Goal: Find contact information: Find contact information

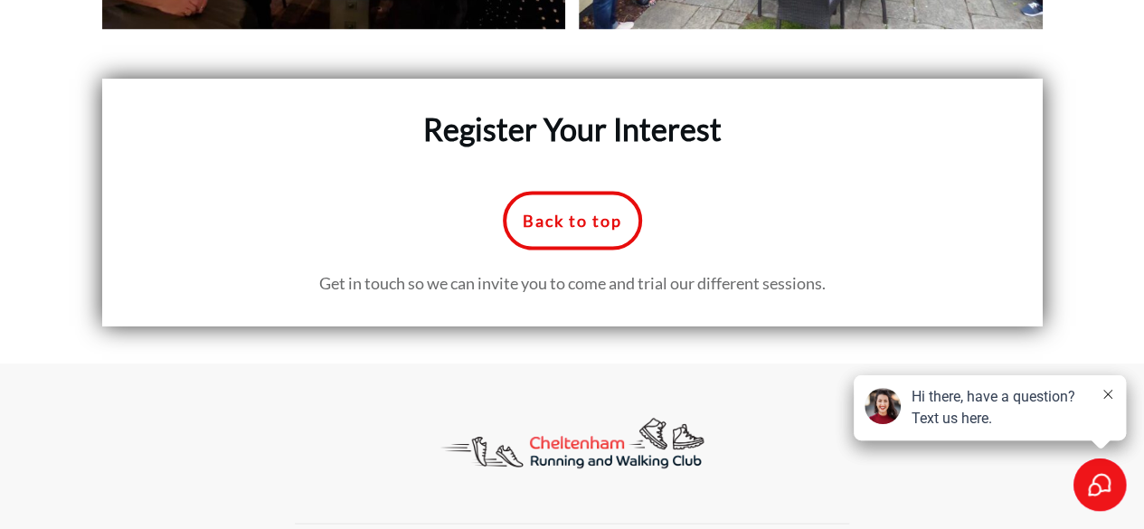
scroll to position [8655, 0]
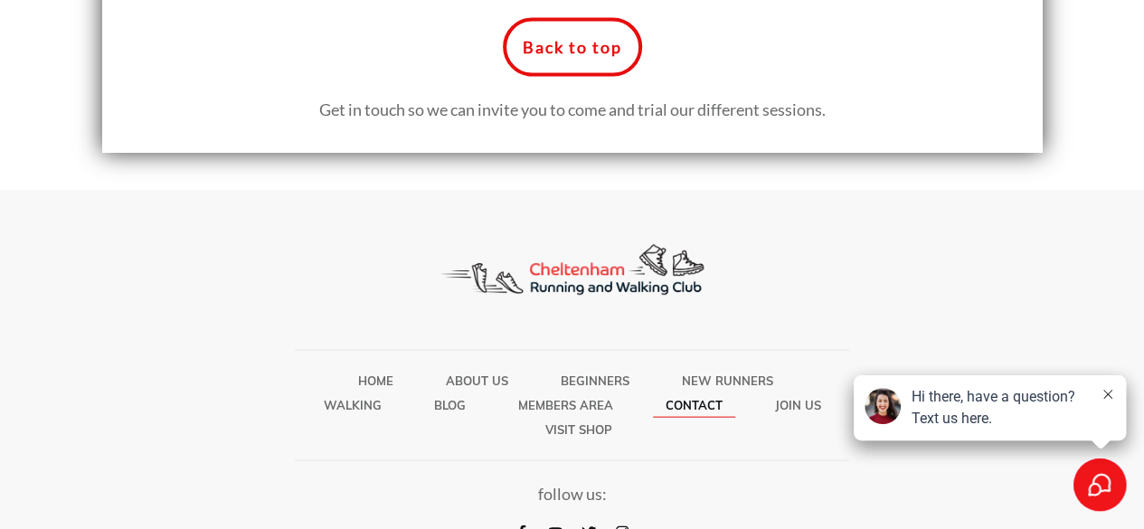
click at [677, 393] on span "Contact" at bounding box center [694, 405] width 57 height 24
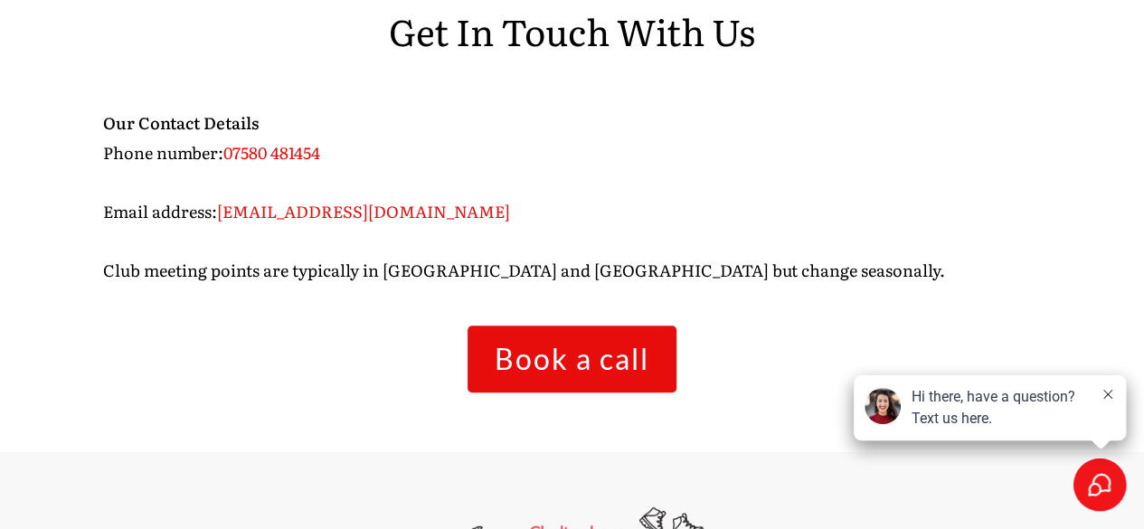
scroll to position [582, 0]
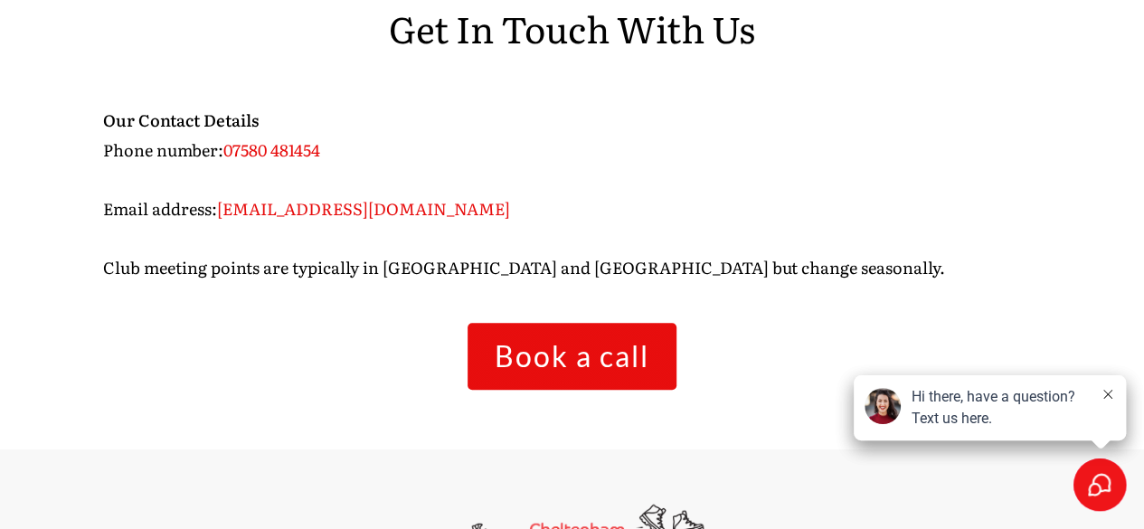
drag, startPoint x: 302, startPoint y: 204, endPoint x: 293, endPoint y: 210, distance: 11.0
click at [293, 210] on span "[EMAIL_ADDRESS][DOMAIN_NAME]" at bounding box center [363, 208] width 293 height 24
click at [293, 211] on span "[EMAIL_ADDRESS][DOMAIN_NAME]" at bounding box center [363, 208] width 293 height 24
click at [293, 212] on span "[EMAIL_ADDRESS][DOMAIN_NAME]" at bounding box center [363, 208] width 293 height 24
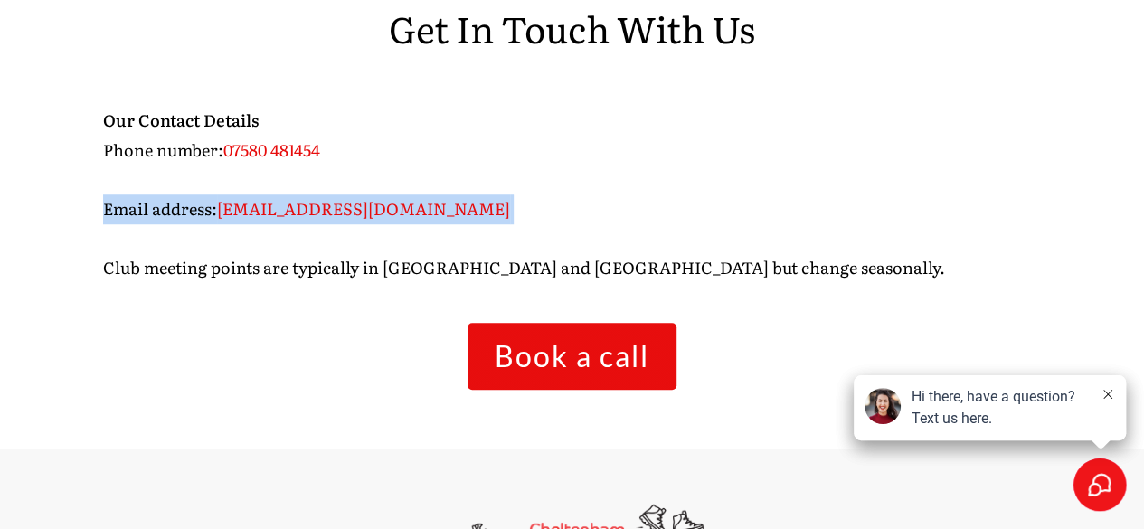
click at [293, 212] on span "[EMAIL_ADDRESS][DOMAIN_NAME]" at bounding box center [363, 208] width 293 height 24
click at [589, 225] on p "Our Contact Details Phone number: 07580 481454 Email address: conor@cheltenhamr…" at bounding box center [572, 205] width 939 height 198
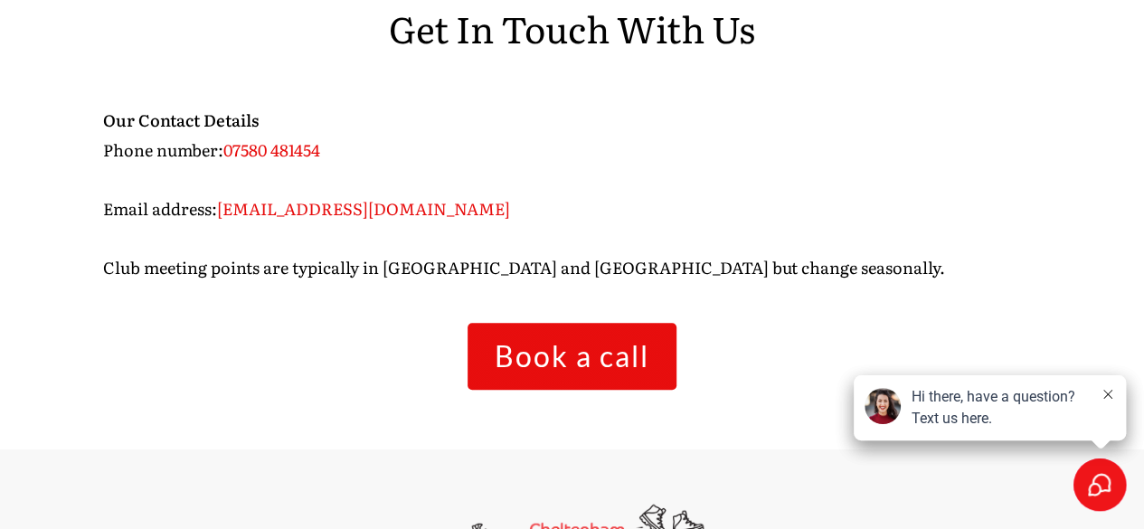
drag, startPoint x: 481, startPoint y: 211, endPoint x: 217, endPoint y: 206, distance: 264.1
click at [217, 206] on p "Our Contact Details Phone number: 07580 481454 Email address: conor@cheltenhamr…" at bounding box center [572, 205] width 939 height 198
copy span "[EMAIL_ADDRESS][DOMAIN_NAME]"
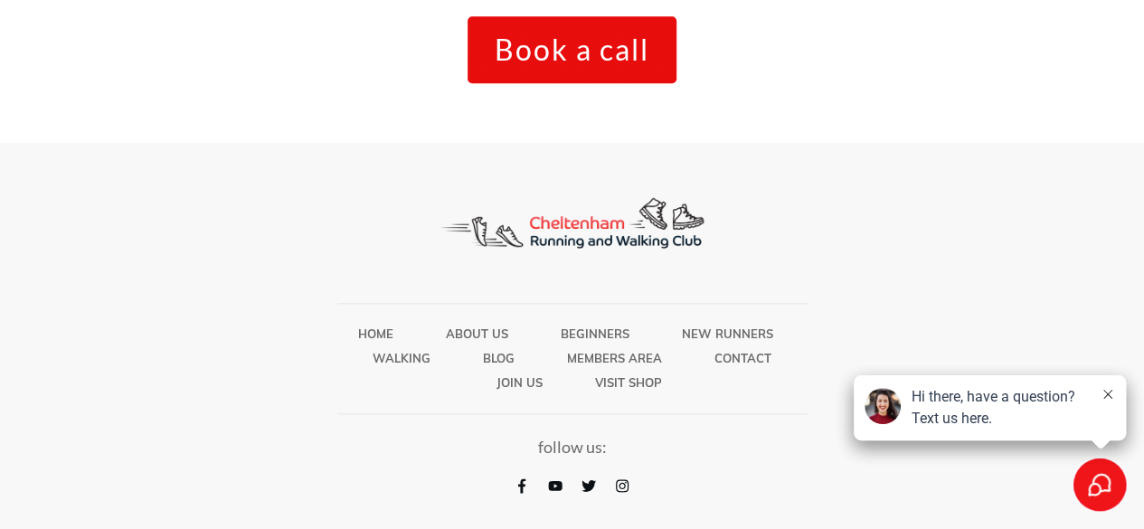
scroll to position [897, 0]
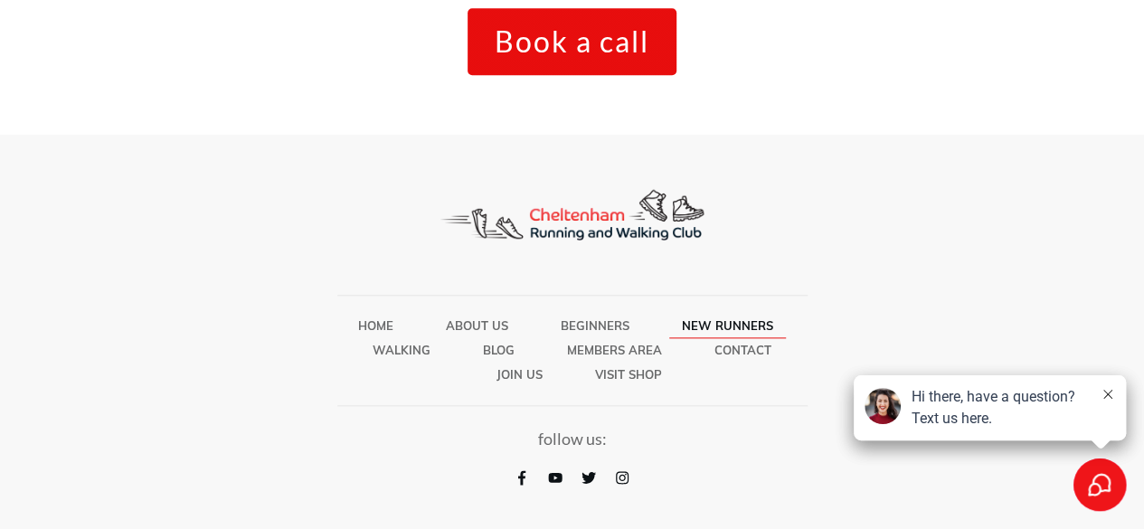
click at [703, 317] on span "New Runners" at bounding box center [727, 326] width 91 height 24
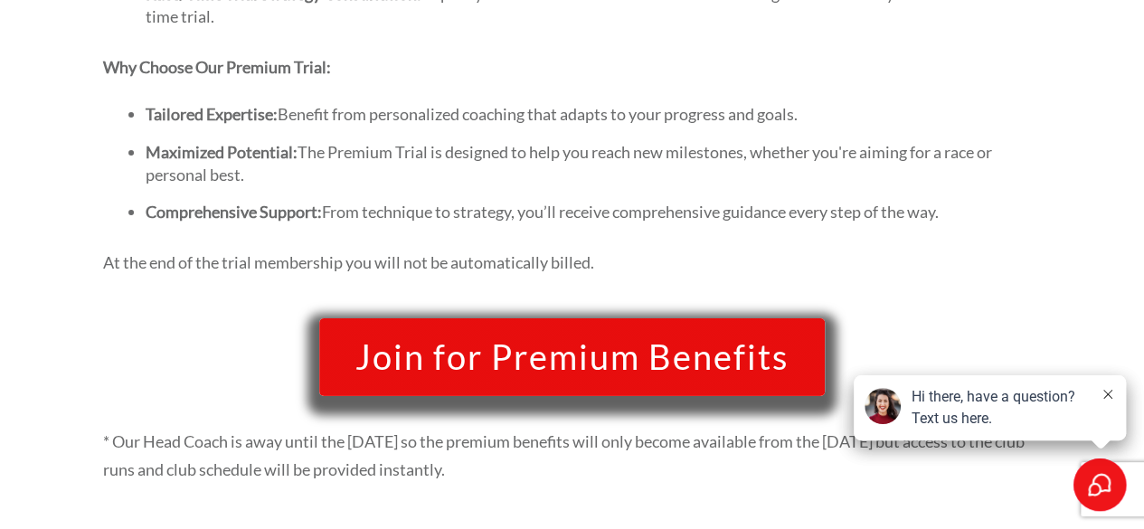
scroll to position [3072, 0]
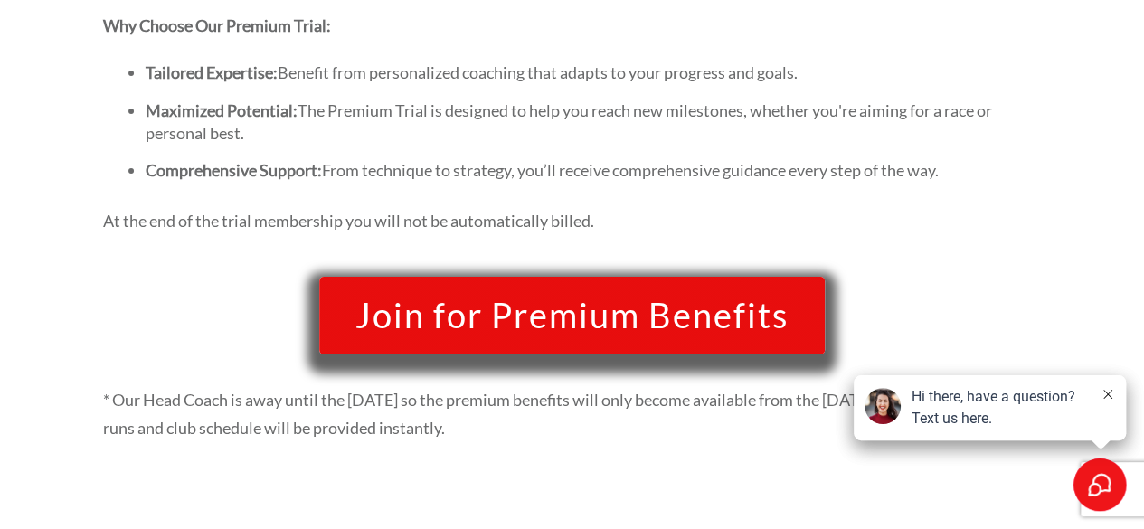
click at [1094, 392] on div "Hi there, have a question? Text us here." at bounding box center [990, 407] width 272 height 65
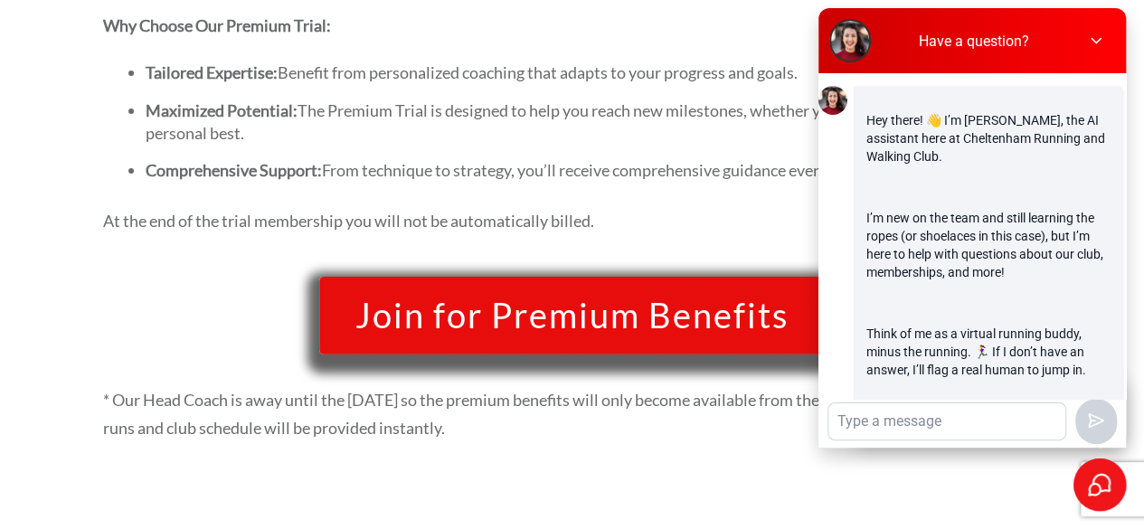
click at [1095, 40] on icon at bounding box center [1095, 41] width 18 height 18
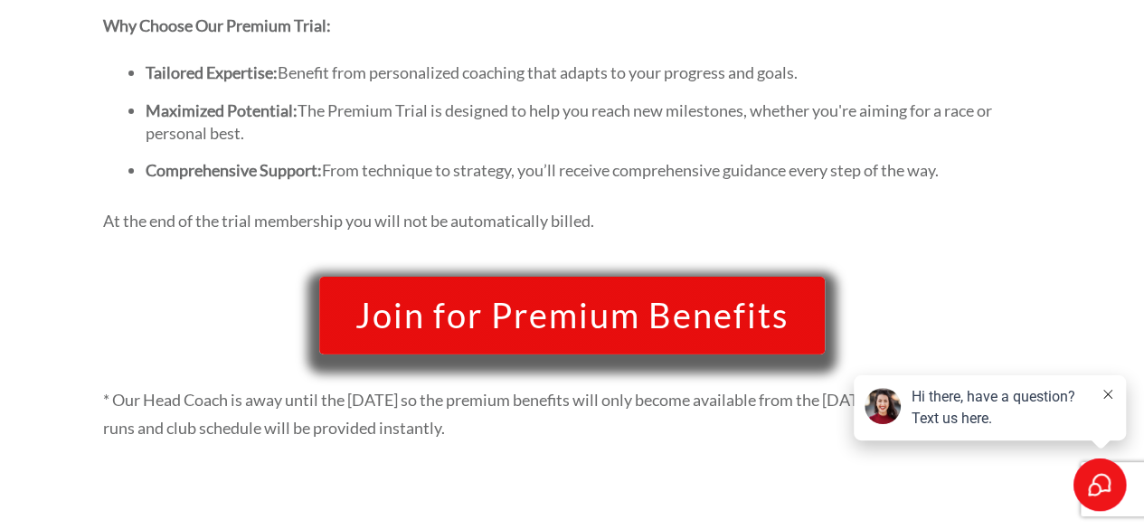
click at [1105, 395] on icon at bounding box center [1107, 394] width 9 height 9
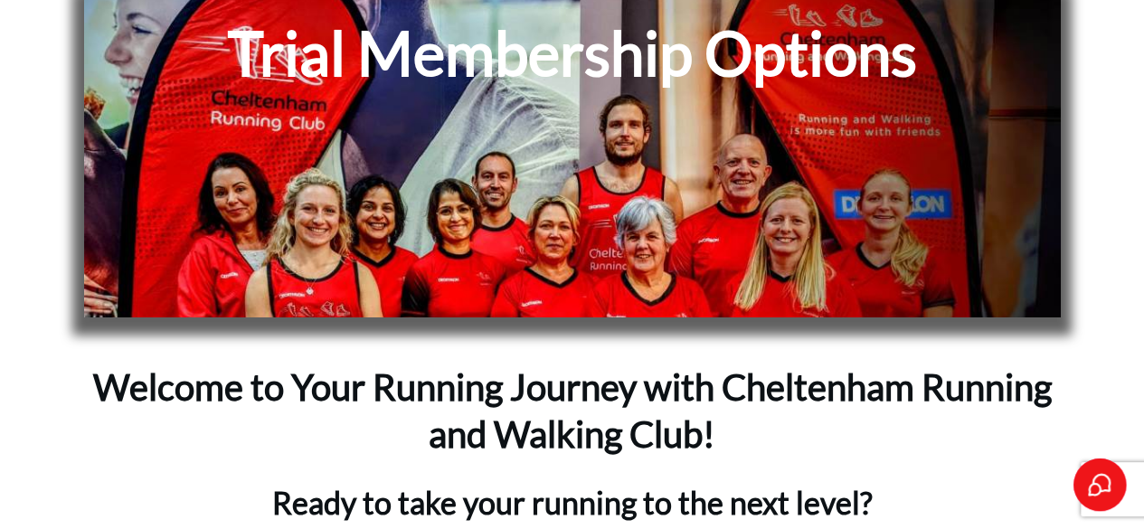
scroll to position [0, 0]
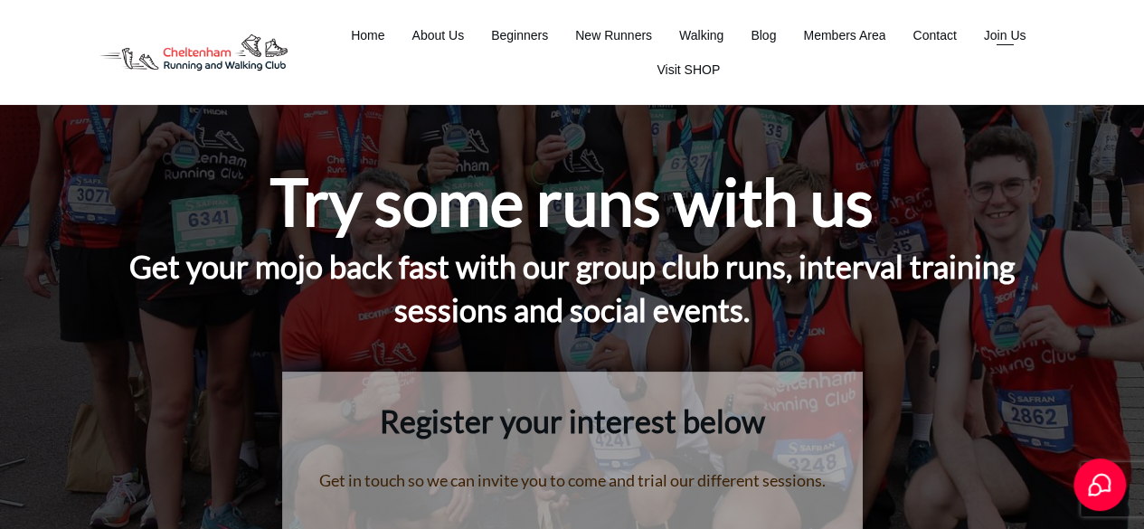
click at [1011, 29] on span "Join Us" at bounding box center [1005, 35] width 43 height 25
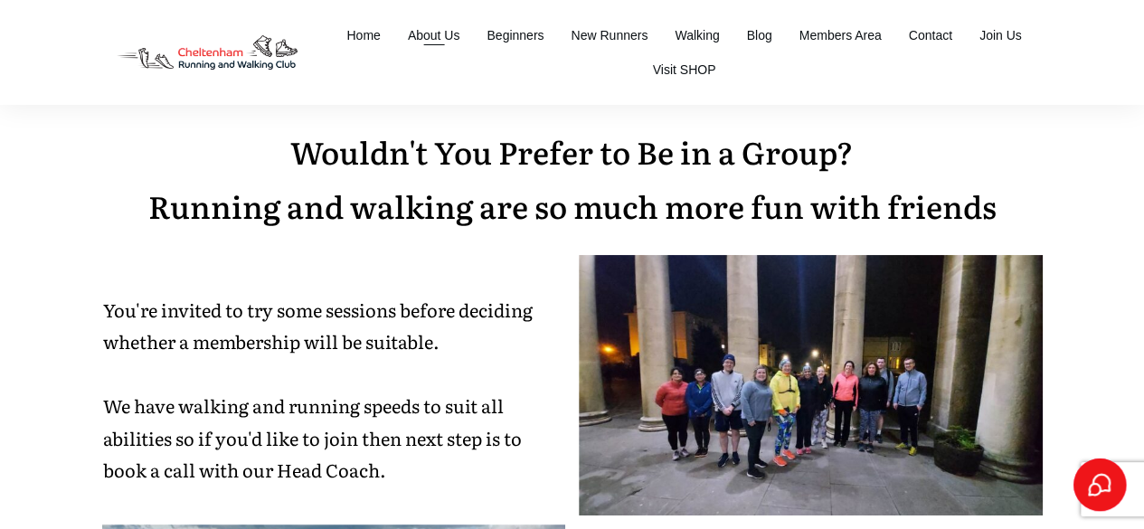
click at [440, 28] on span "About Us" at bounding box center [434, 35] width 52 height 25
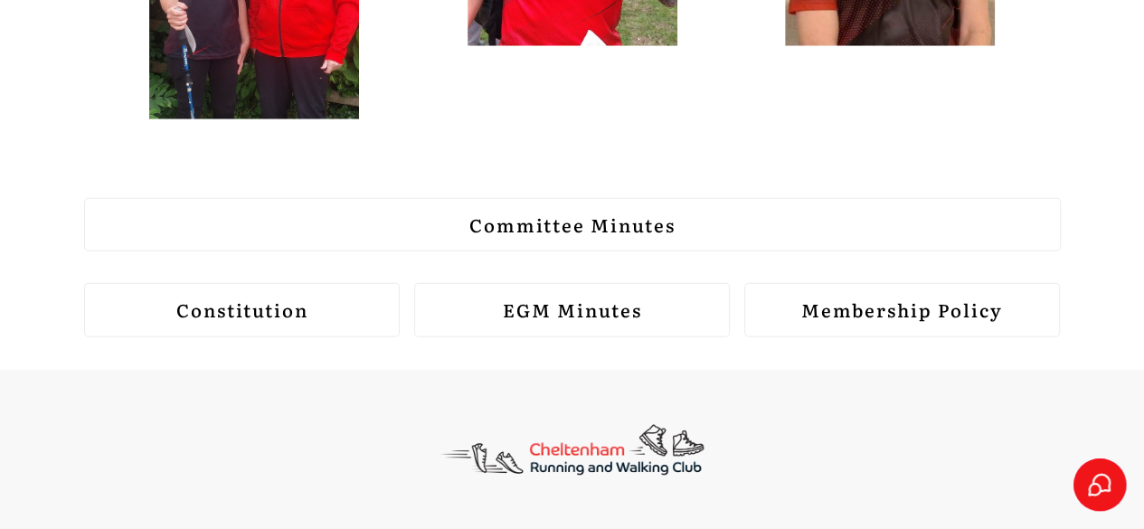
scroll to position [2408, 0]
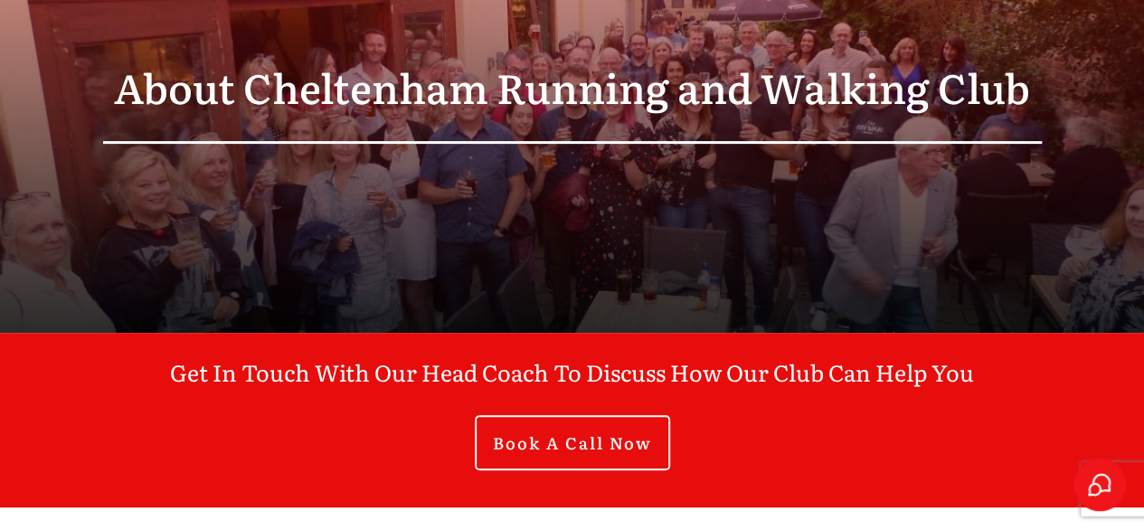
drag, startPoint x: 1157, startPoint y: 79, endPoint x: 1132, endPoint y: 101, distance: 33.3
